Goal: Information Seeking & Learning: Learn about a topic

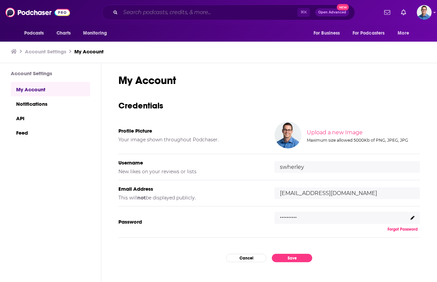
click at [153, 14] on input "Search podcasts, credits, & more..." at bounding box center [208, 12] width 177 height 11
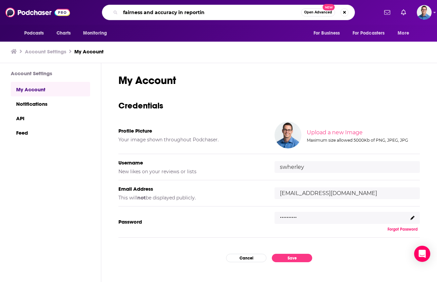
type input "fairness and accuracy in reporting"
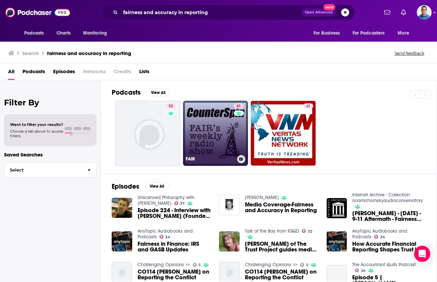
click at [210, 121] on link "61 FAIR" at bounding box center [215, 133] width 65 height 65
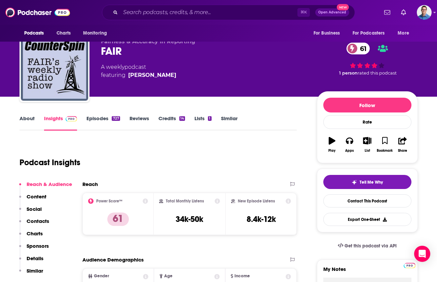
scroll to position [14, 0]
